Goal: Check status: Check status

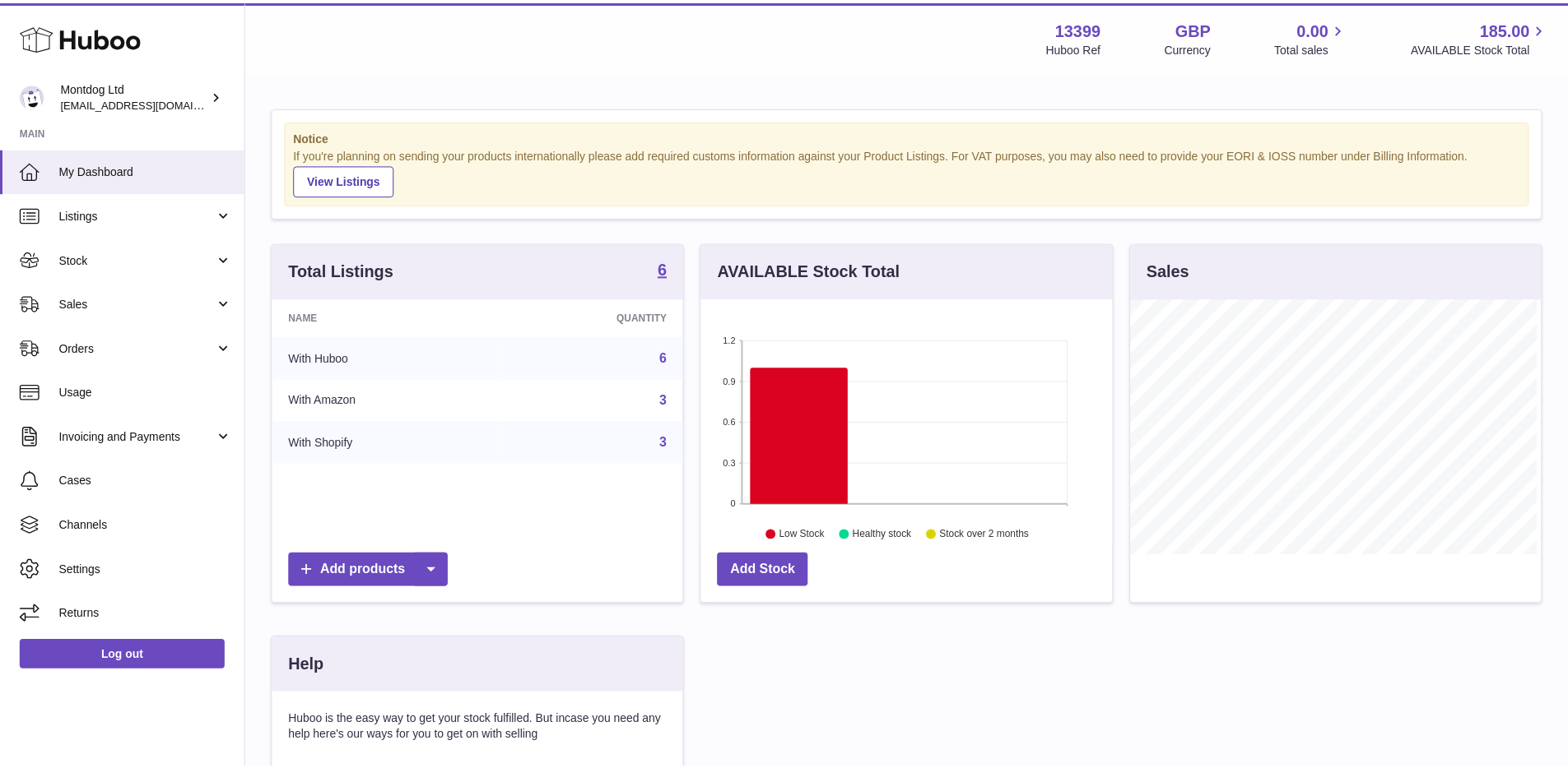
scroll to position [257, 414]
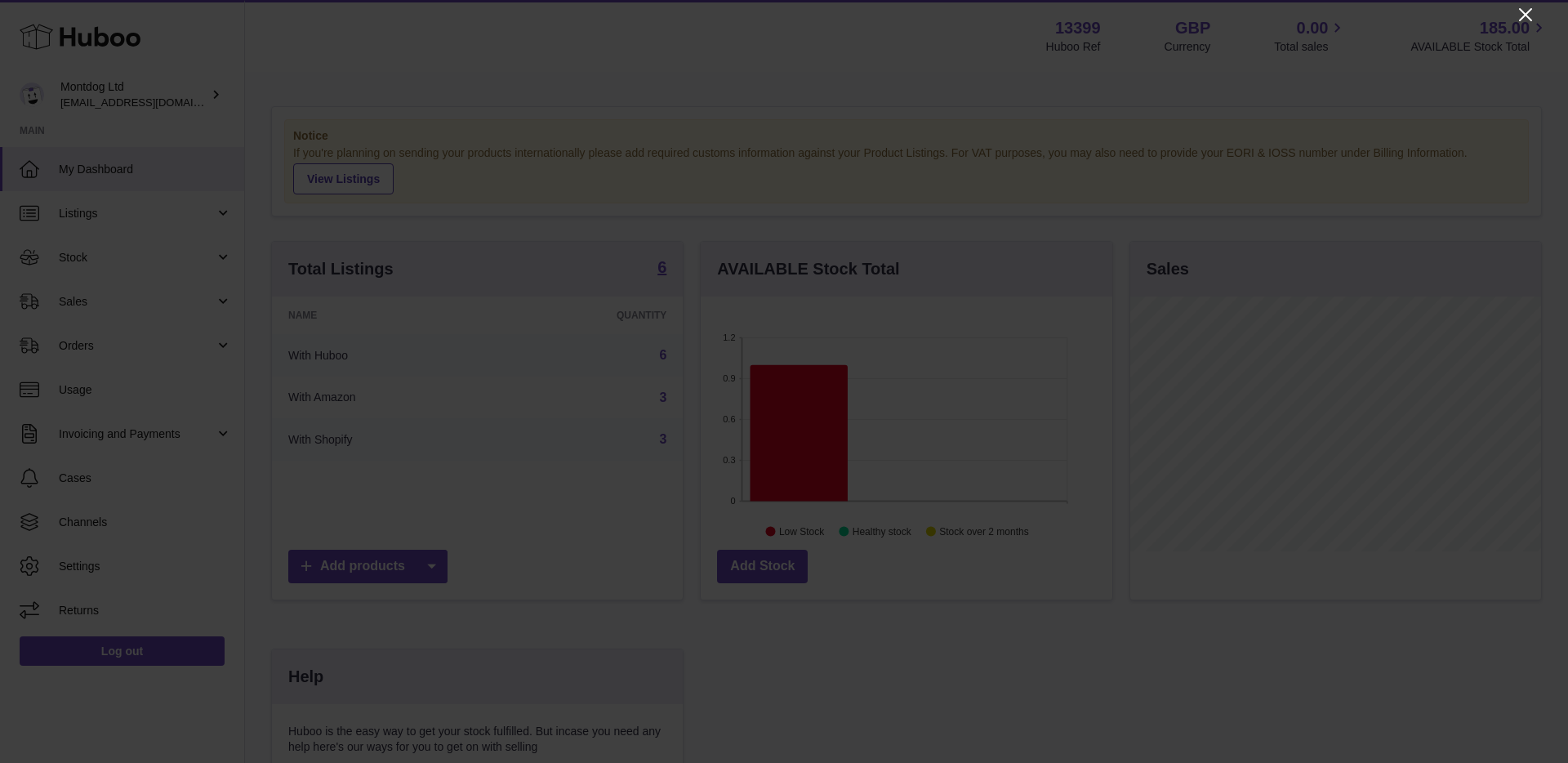
click at [1535, 13] on icon "Close" at bounding box center [1525, 15] width 19 height 19
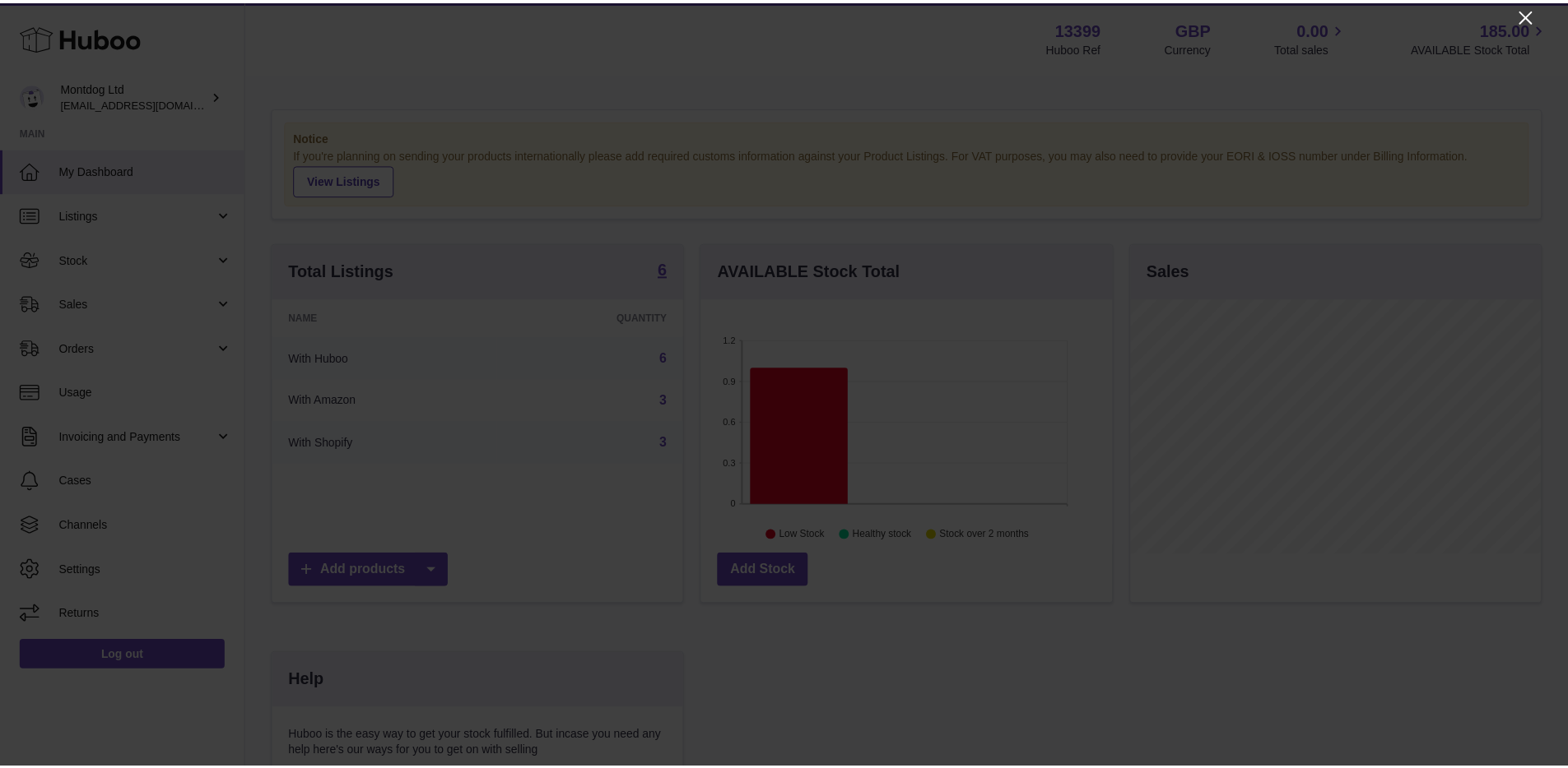
scroll to position [822269, 822500]
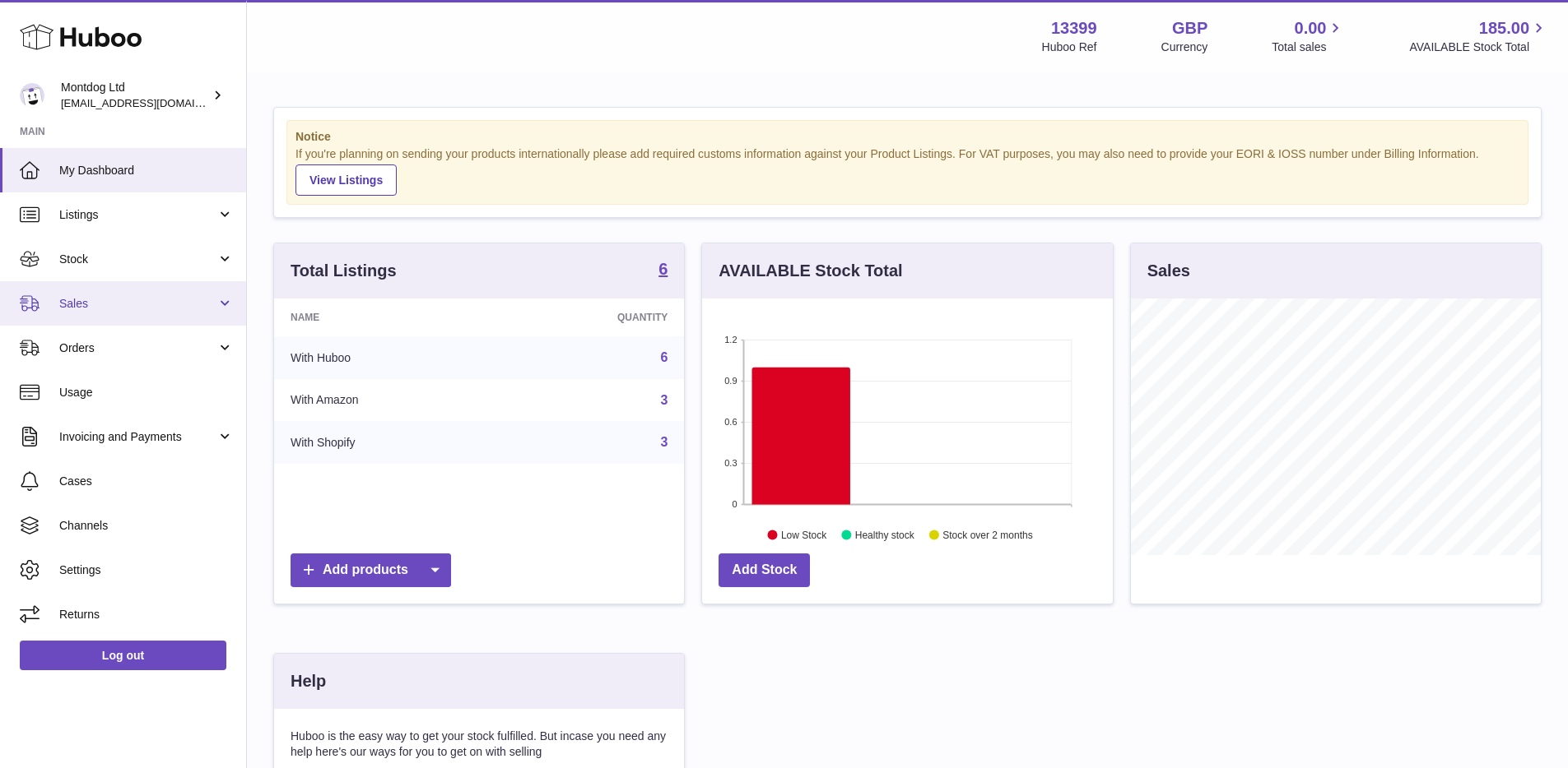
click at [181, 296] on span "Sales" at bounding box center [138, 304] width 157 height 16
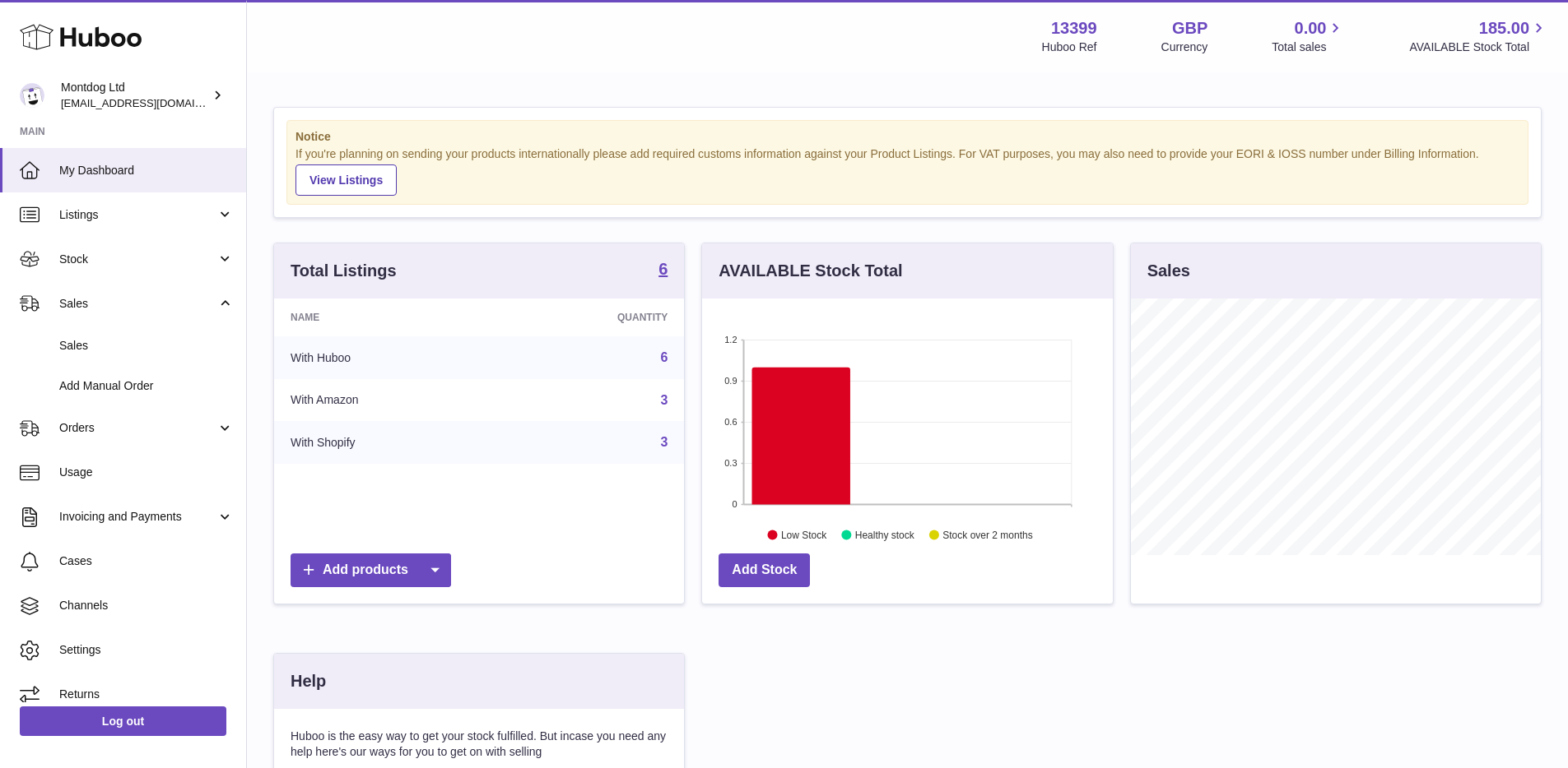
click at [1048, 76] on div "Notice If you're planning on sending your products internationally please add r…" at bounding box center [907, 521] width 1321 height 893
click at [126, 439] on link "Orders" at bounding box center [123, 428] width 246 height 44
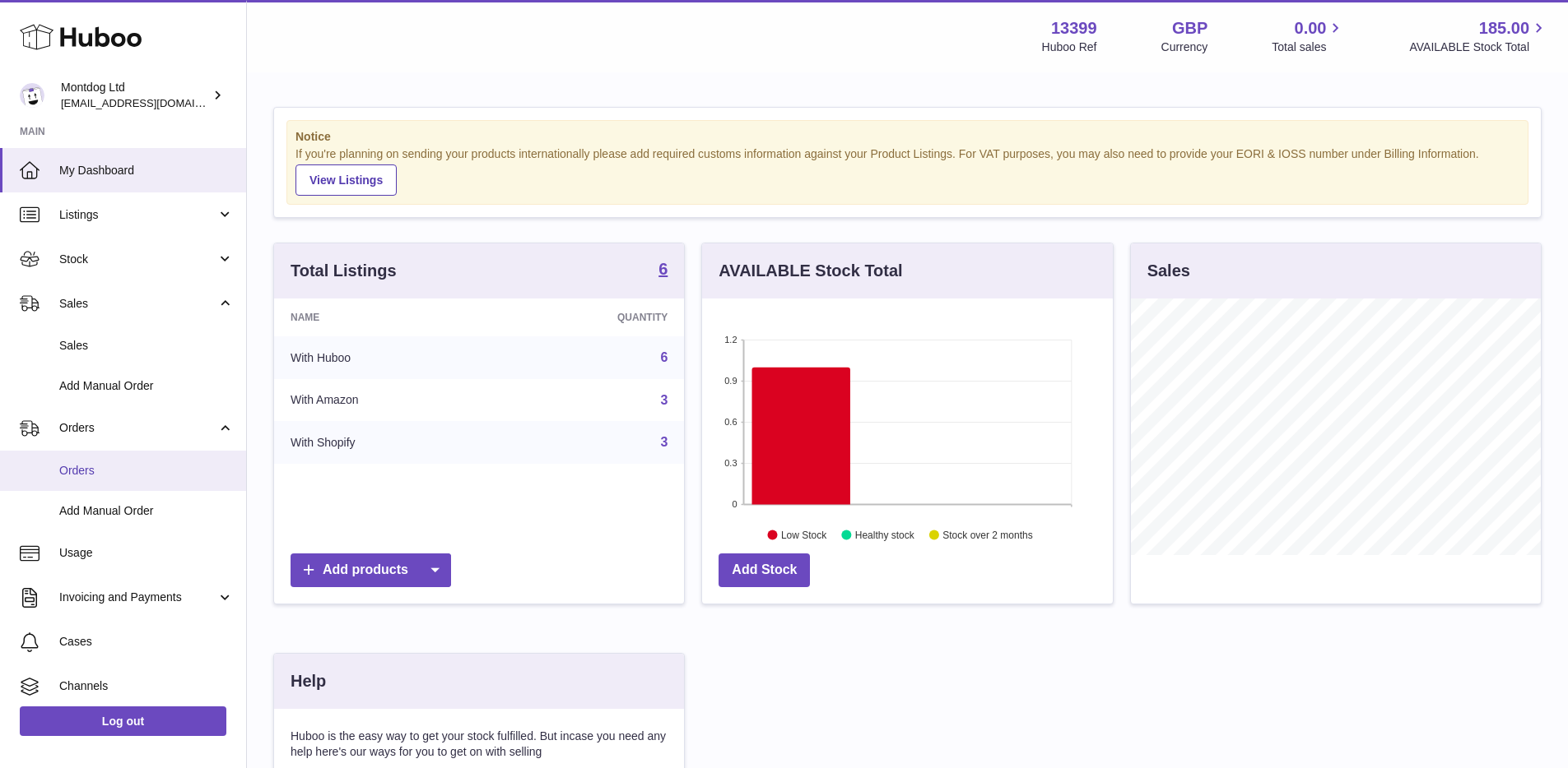
click at [127, 463] on span "Orders" at bounding box center [147, 471] width 174 height 16
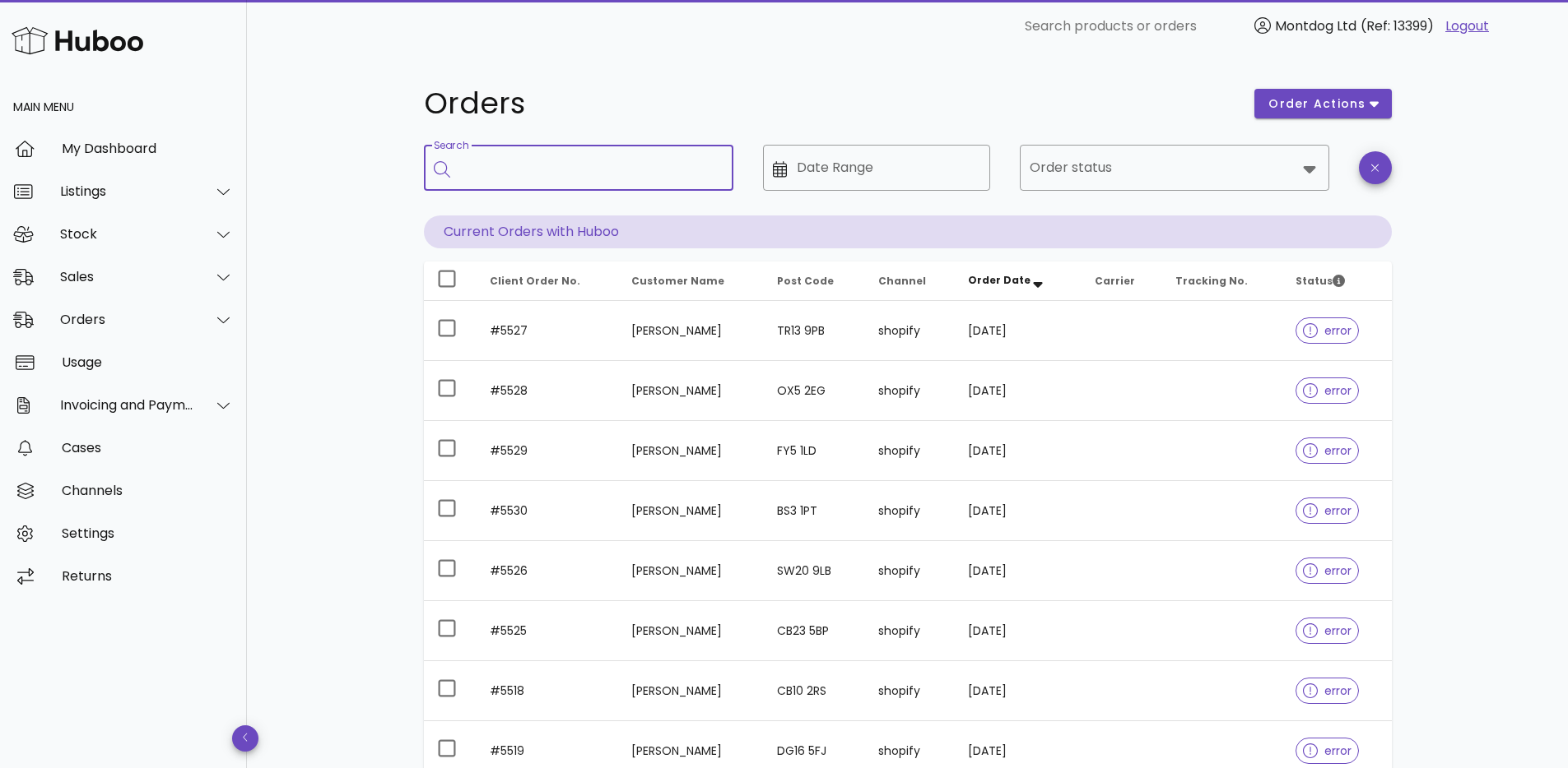
click at [563, 158] on input "Search" at bounding box center [590, 167] width 260 height 26
type input "******"
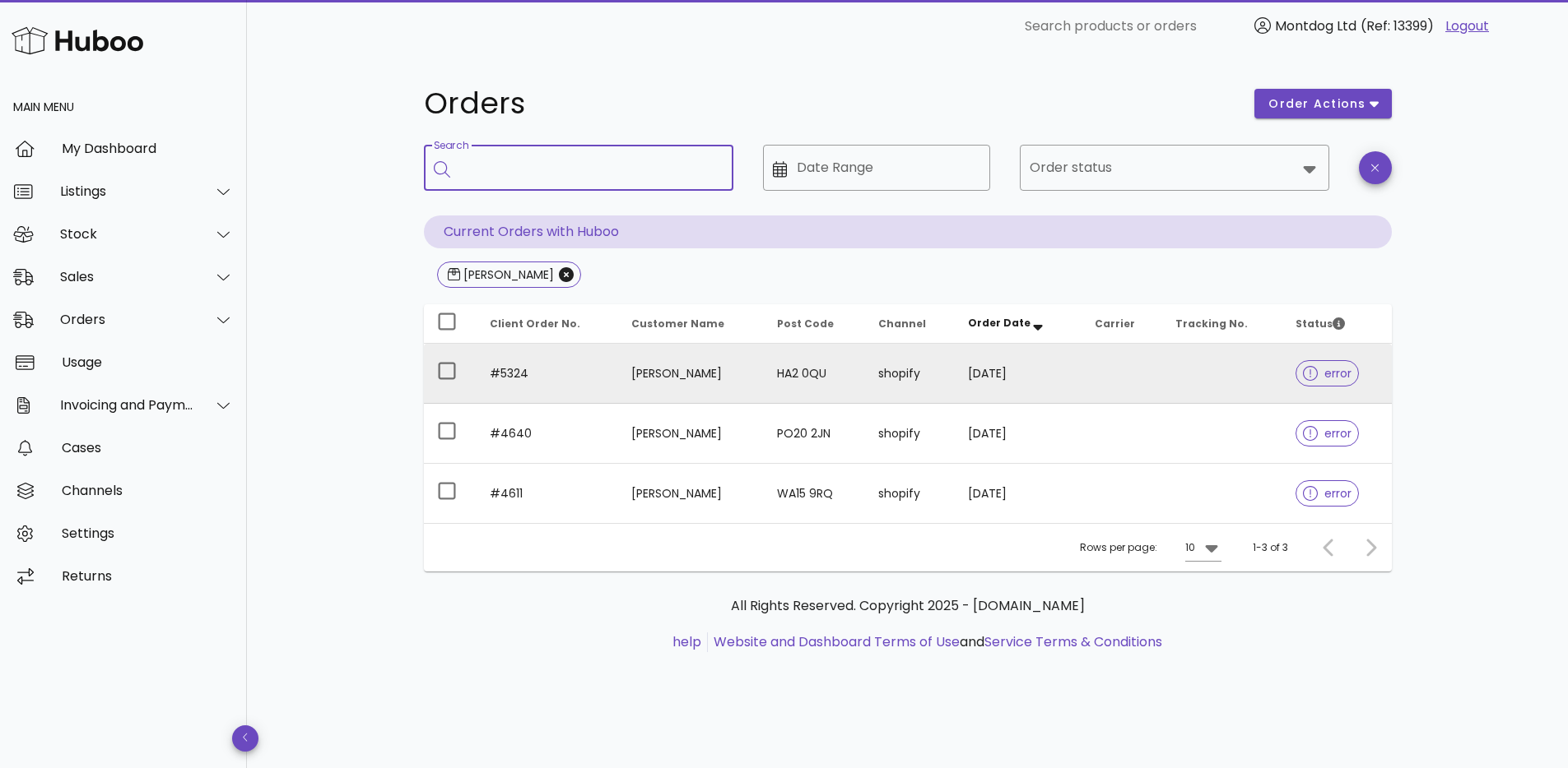
click at [1314, 377] on div at bounding box center [1314, 373] width 22 height 17
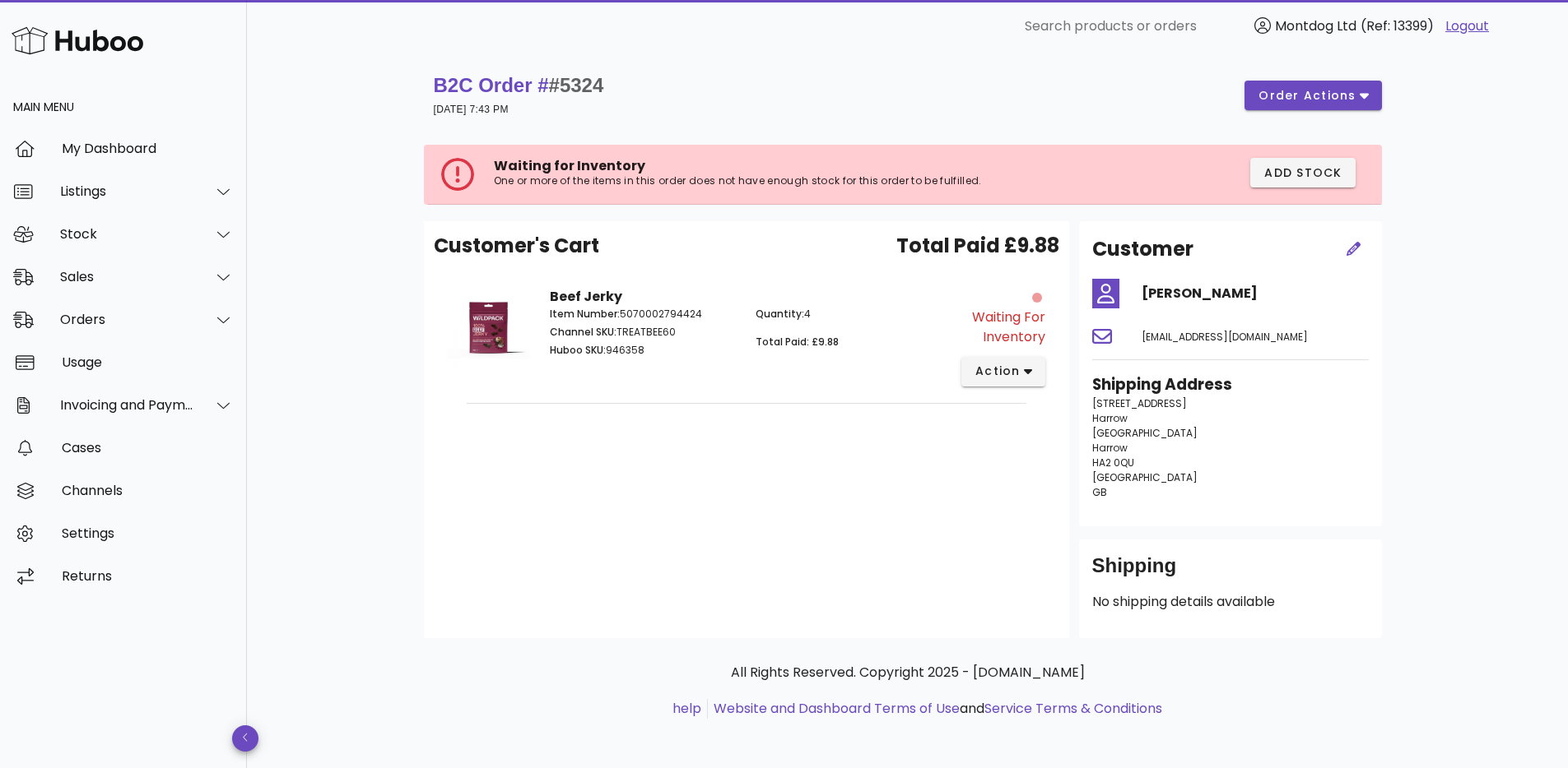
click at [1484, 320] on div "B2C Order # #5324 [DATE] 7:43 PM order actions Waiting for Inventory One or mor…" at bounding box center [907, 412] width 1321 height 719
